Goal: Task Accomplishment & Management: Use online tool/utility

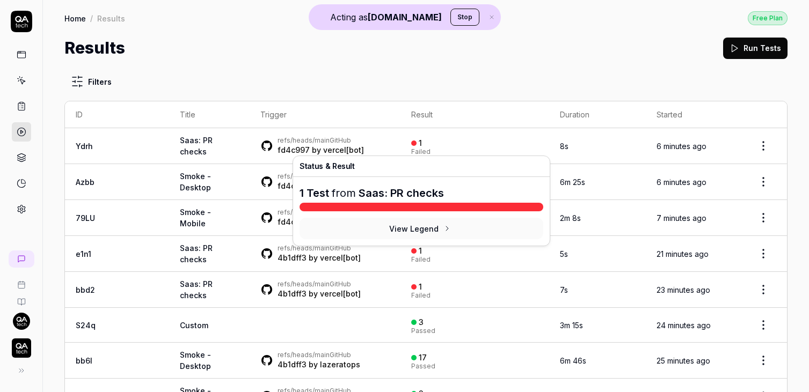
click at [411, 144] on div "1" at bounding box center [416, 143] width 11 height 10
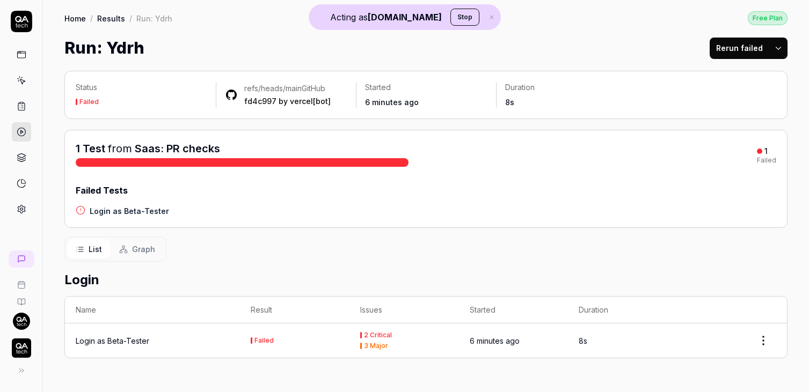
click at [763, 343] on html "Acting as QA.tech Stop Home / Results / Run: Ydrh Free Plan Home / Results / Ru…" at bounding box center [404, 196] width 809 height 392
click at [712, 290] on div "Rerun test" at bounding box center [731, 291] width 85 height 24
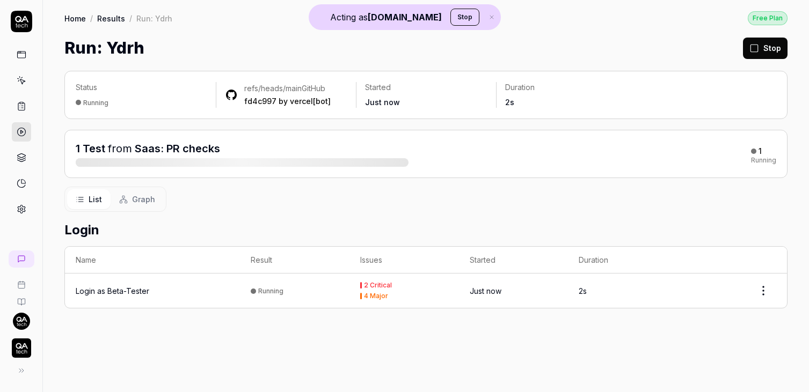
click at [239, 295] on td "Login as Beta-Tester" at bounding box center [152, 291] width 175 height 34
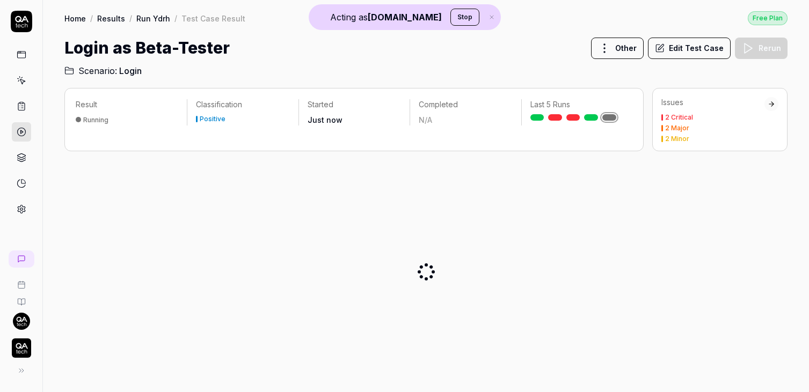
click at [277, 283] on div at bounding box center [425, 272] width 723 height 224
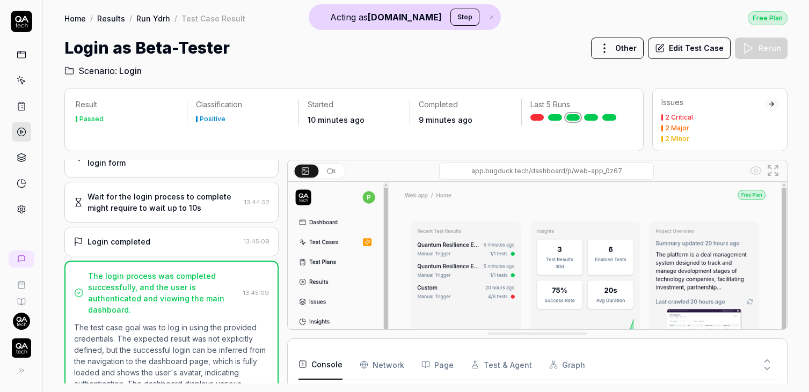
scroll to position [203, 0]
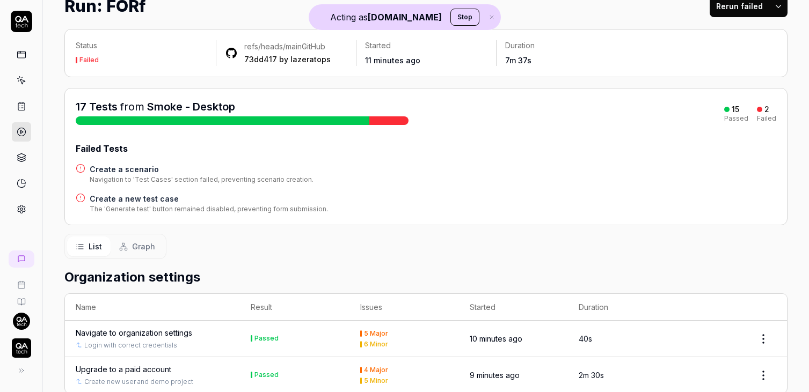
scroll to position [879, 0]
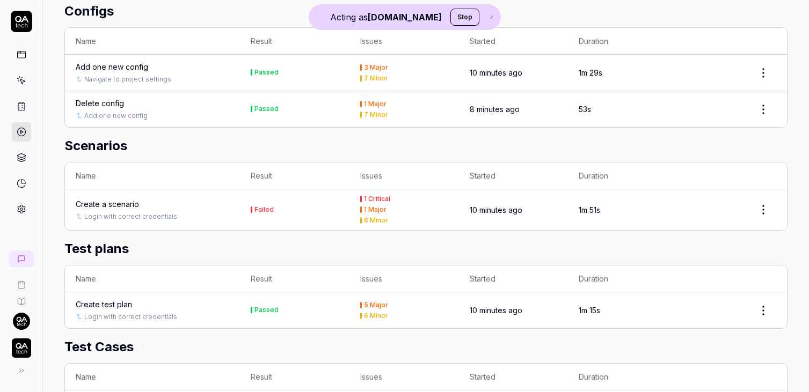
click at [768, 202] on html "Acting as [DOMAIN_NAME] Stop Home / Results / Run: FORf Free Plan Home / Result…" at bounding box center [404, 196] width 809 height 392
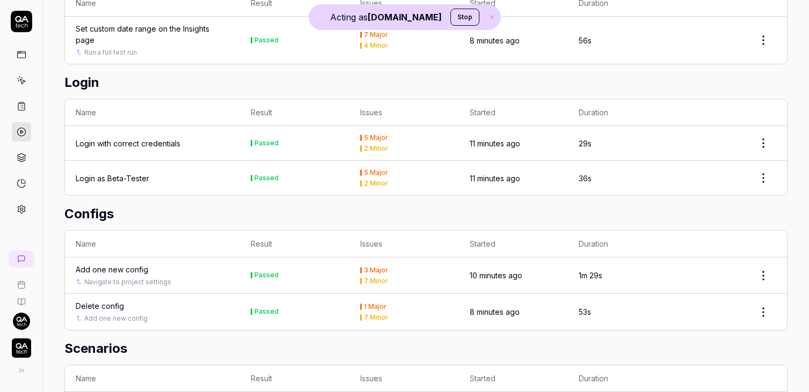
scroll to position [0, 0]
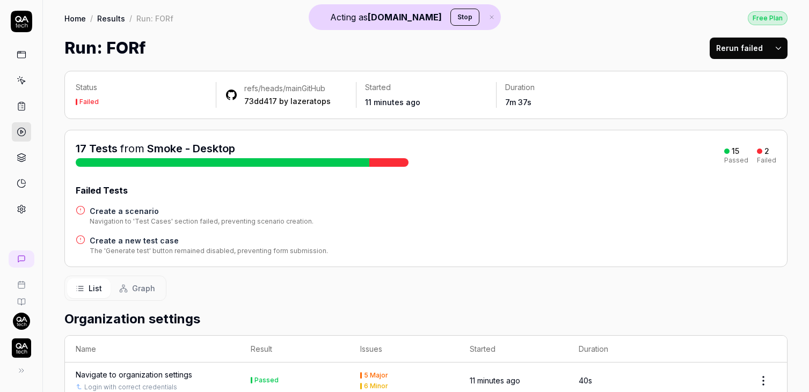
click at [775, 54] on html "Acting as [DOMAIN_NAME] Stop Home / Results / Run: FORf Free Plan Home / Result…" at bounding box center [404, 196] width 809 height 392
click at [733, 78] on div "Rerun all" at bounding box center [744, 75] width 85 height 24
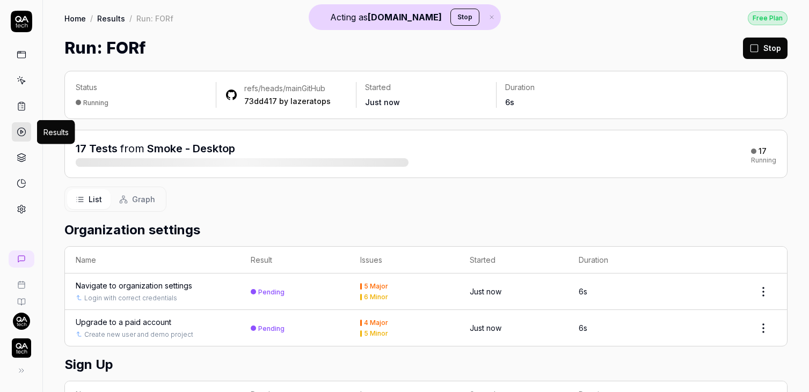
click at [21, 129] on icon at bounding box center [22, 132] width 10 height 10
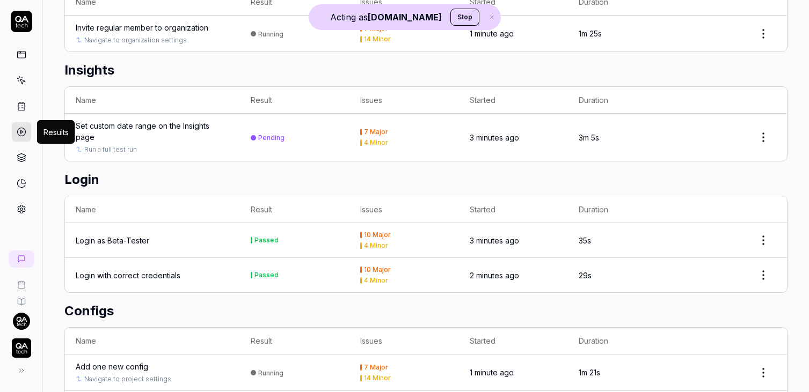
scroll to position [47, 0]
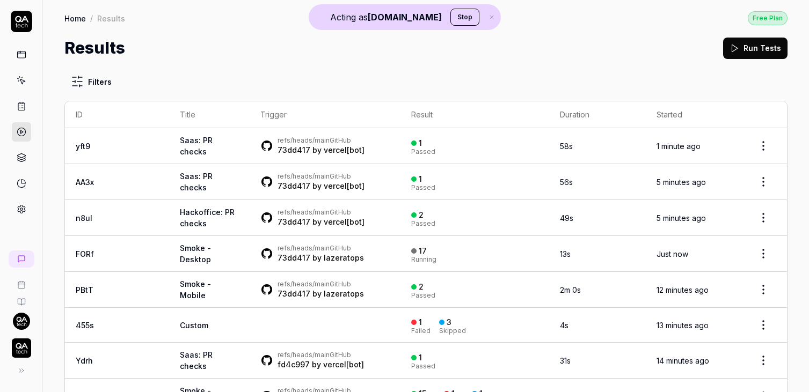
click at [88, 250] on link "FORf" at bounding box center [85, 254] width 18 height 9
